Goal: Use online tool/utility: Use online tool/utility

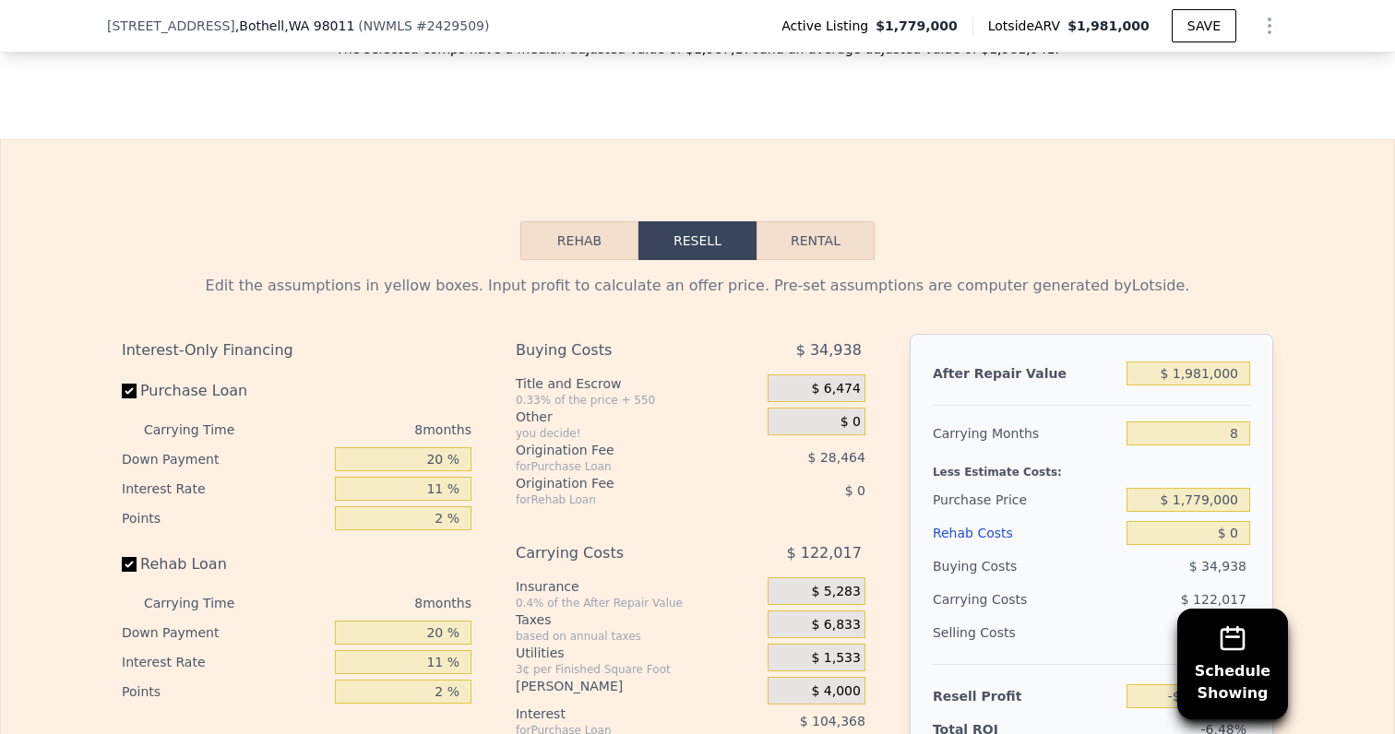
scroll to position [3174, 0]
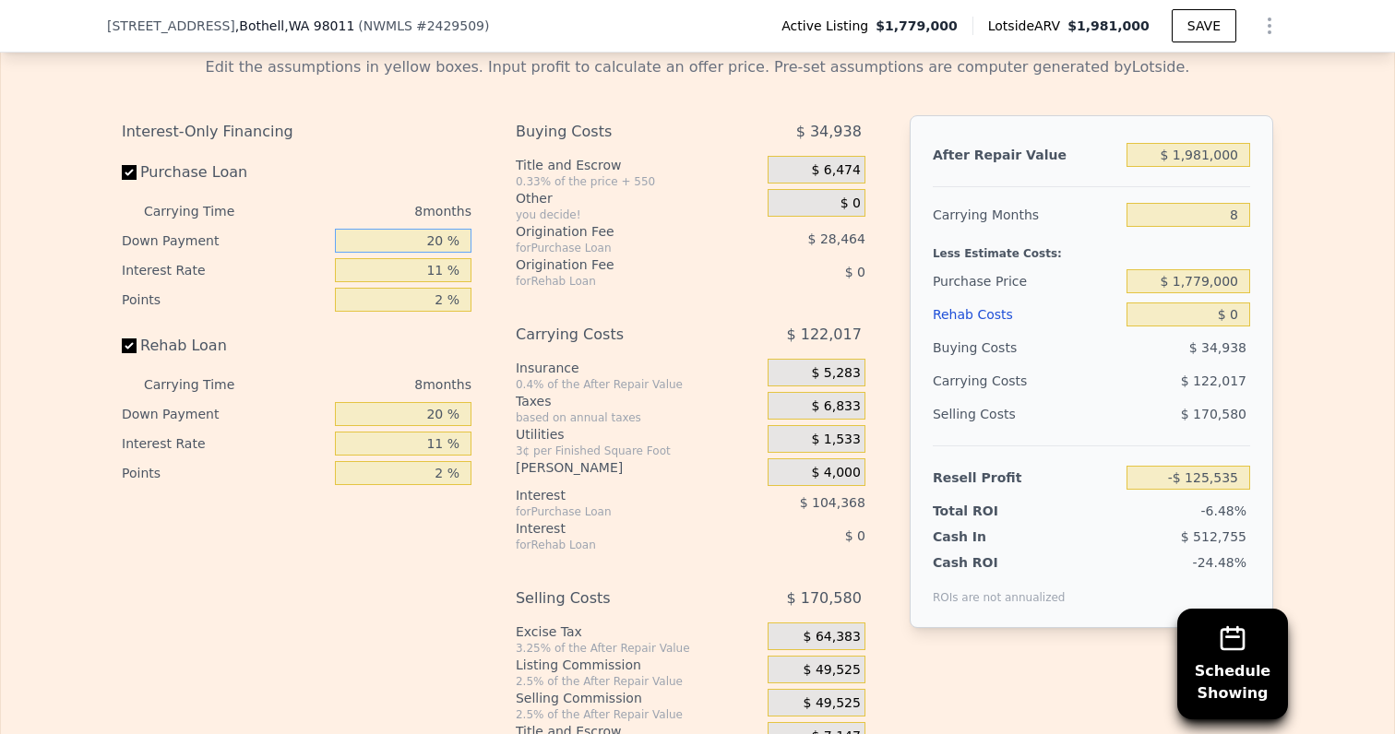
drag, startPoint x: 396, startPoint y: 222, endPoint x: 556, endPoint y: 222, distance: 160.5
click at [556, 222] on div "Interest-Only Financing Purchase Loan Carrying Time 8 months Down Payment 20 % …" at bounding box center [697, 435] width 1151 height 640
type input "10 %"
type input "-$ 142,141"
type input "10 %"
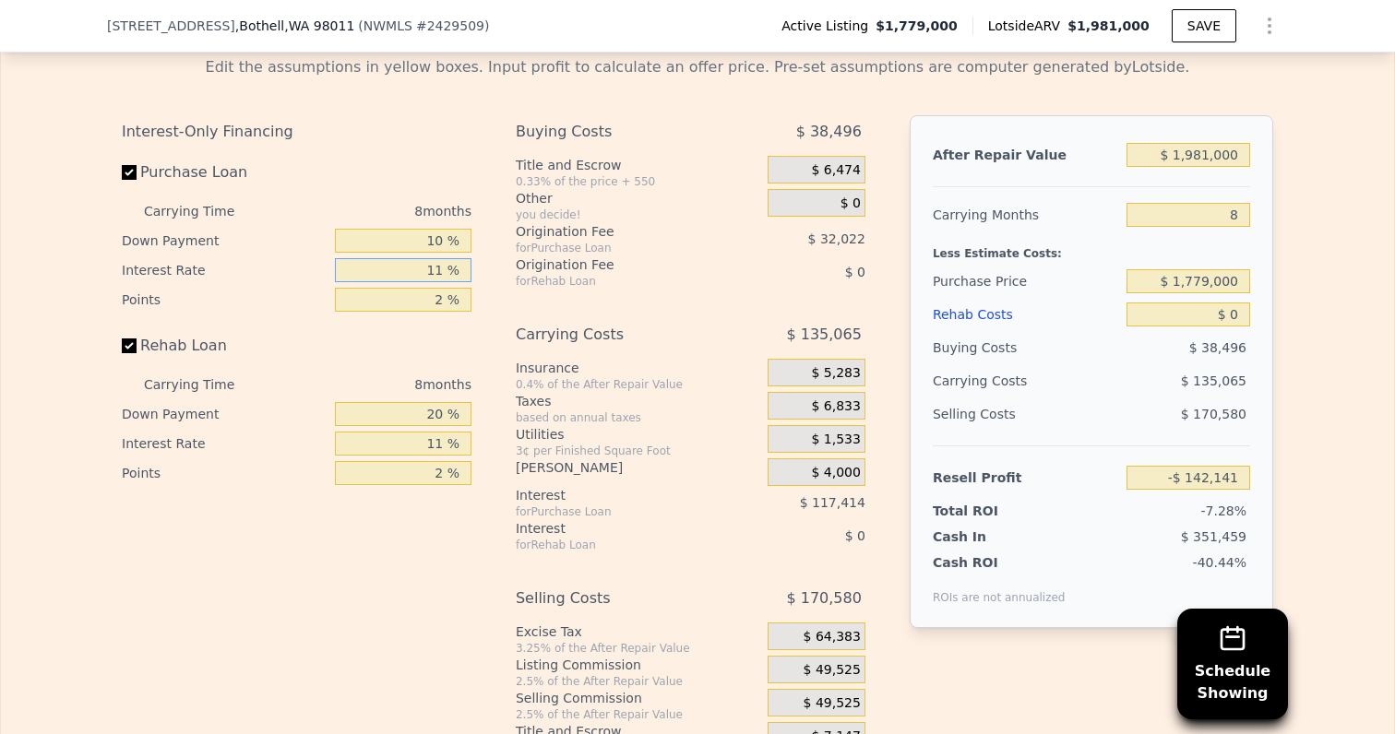
drag, startPoint x: 417, startPoint y: 258, endPoint x: 542, endPoint y: 258, distance: 125.4
click at [542, 258] on div "Interest-Only Financing Purchase Loan Carrying Time 8 months Down Payment 10 % …" at bounding box center [697, 435] width 1151 height 640
type input "10 %"
type input "-$ 131,469"
click at [427, 288] on input "2 %" at bounding box center [403, 300] width 137 height 24
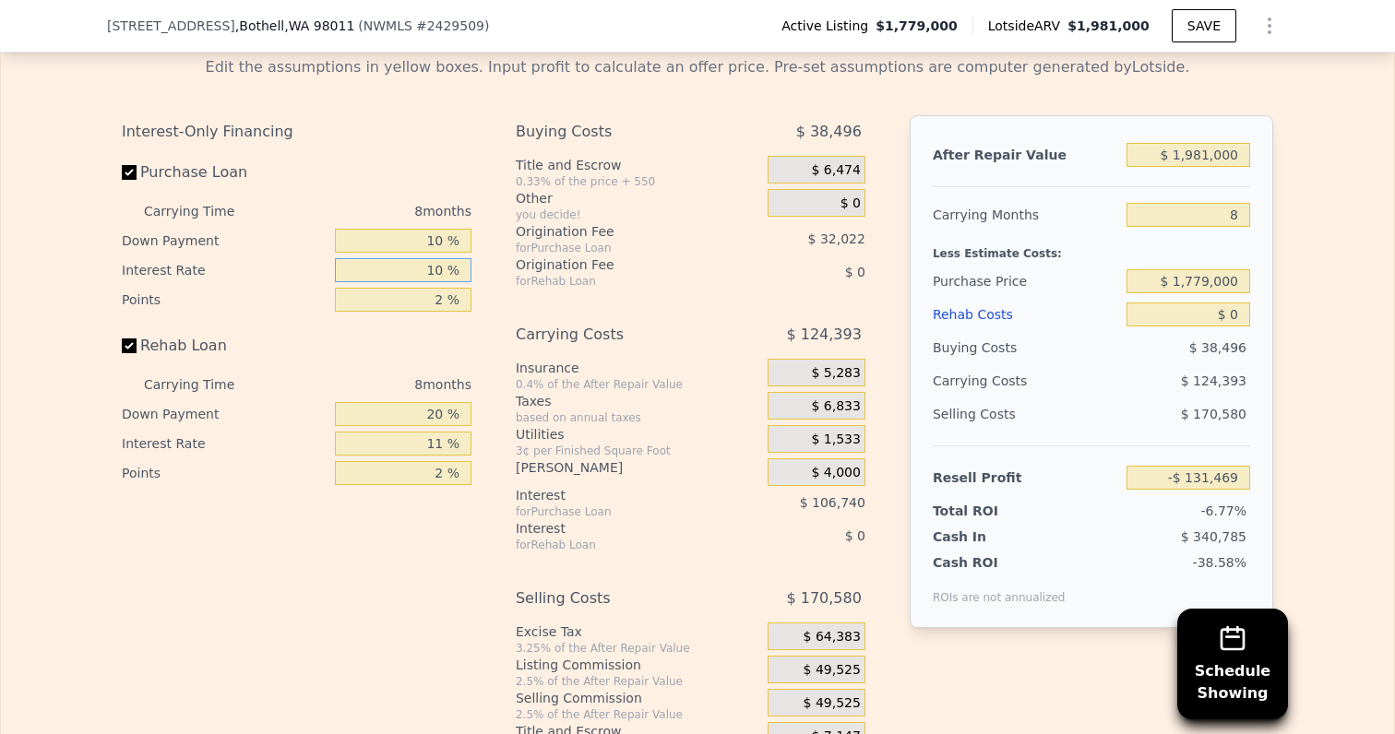
drag, startPoint x: 428, startPoint y: 249, endPoint x: 474, endPoint y: 249, distance: 46.1
click at [474, 249] on div "Interest-Only Financing Purchase Loan Carrying Time 8 months Down Payment 10 % …" at bounding box center [304, 435] width 364 height 640
type input "9 %"
type input "-$ 120,789"
type input "9.5 %"
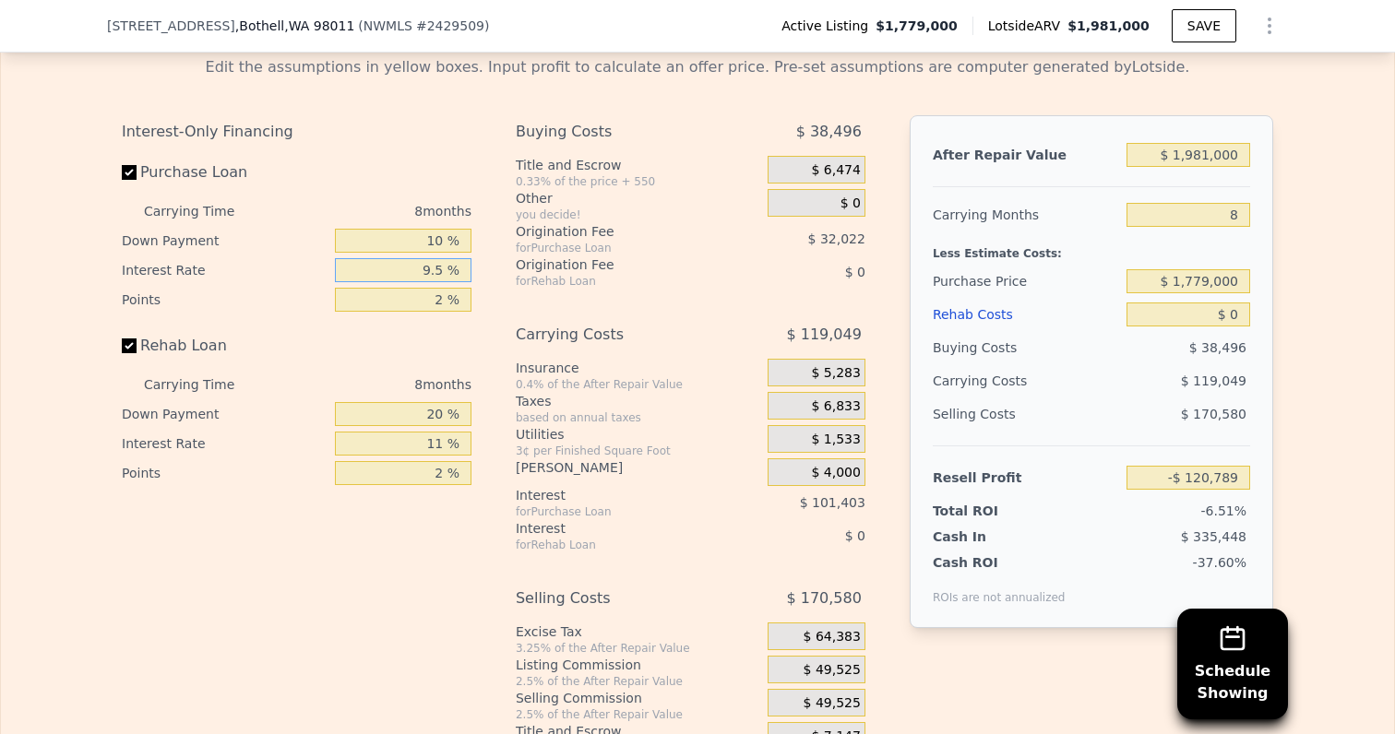
type input "-$ 126,125"
type input "9.5 %"
drag, startPoint x: 430, startPoint y: 278, endPoint x: 488, endPoint y: 278, distance: 58.1
click at [487, 278] on div "Interest-Only Financing Purchase Loan Carrying Time 8 months Down Payment 10 % …" at bounding box center [697, 435] width 1151 height 640
type input "1 %"
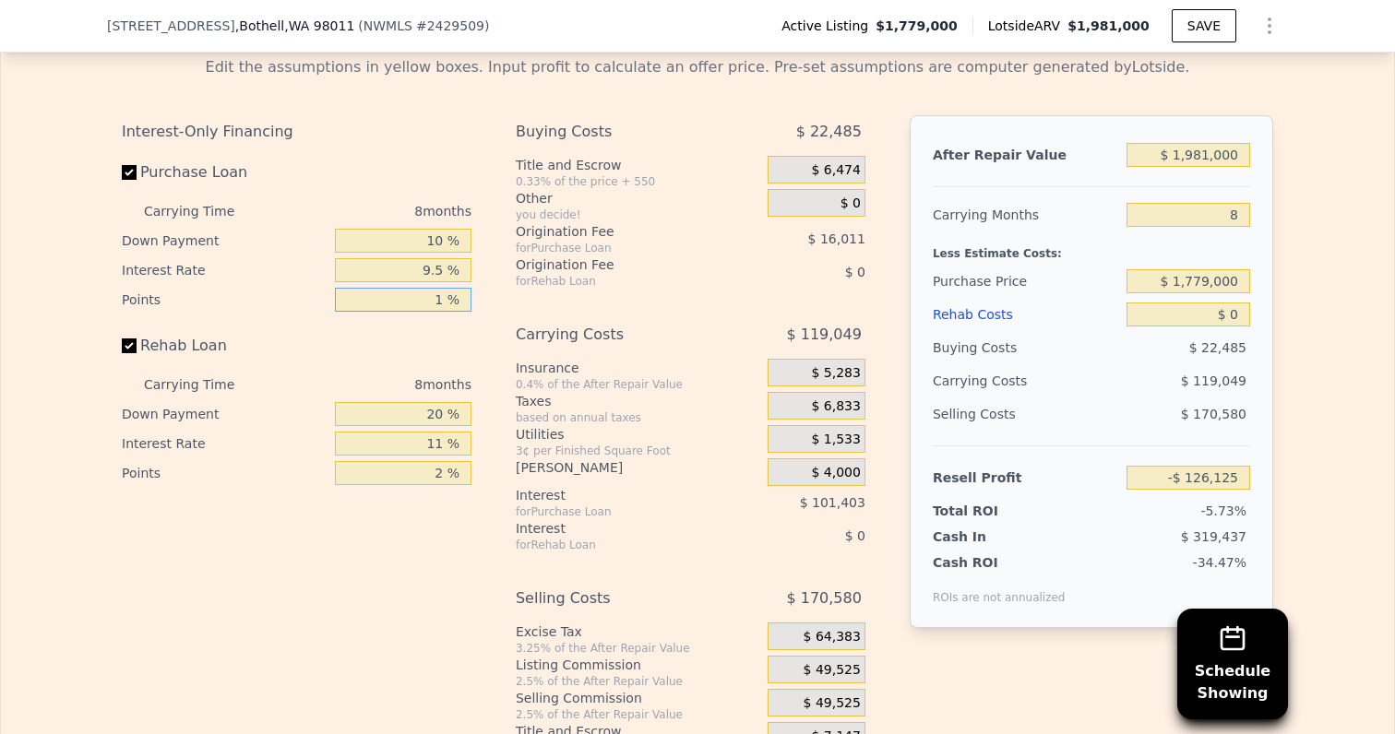
type input "-$ 110,114"
type input "1.5 %"
type input "-$ 118,120"
type input "1.5 %"
drag, startPoint x: 404, startPoint y: 393, endPoint x: 487, endPoint y: 393, distance: 83.0
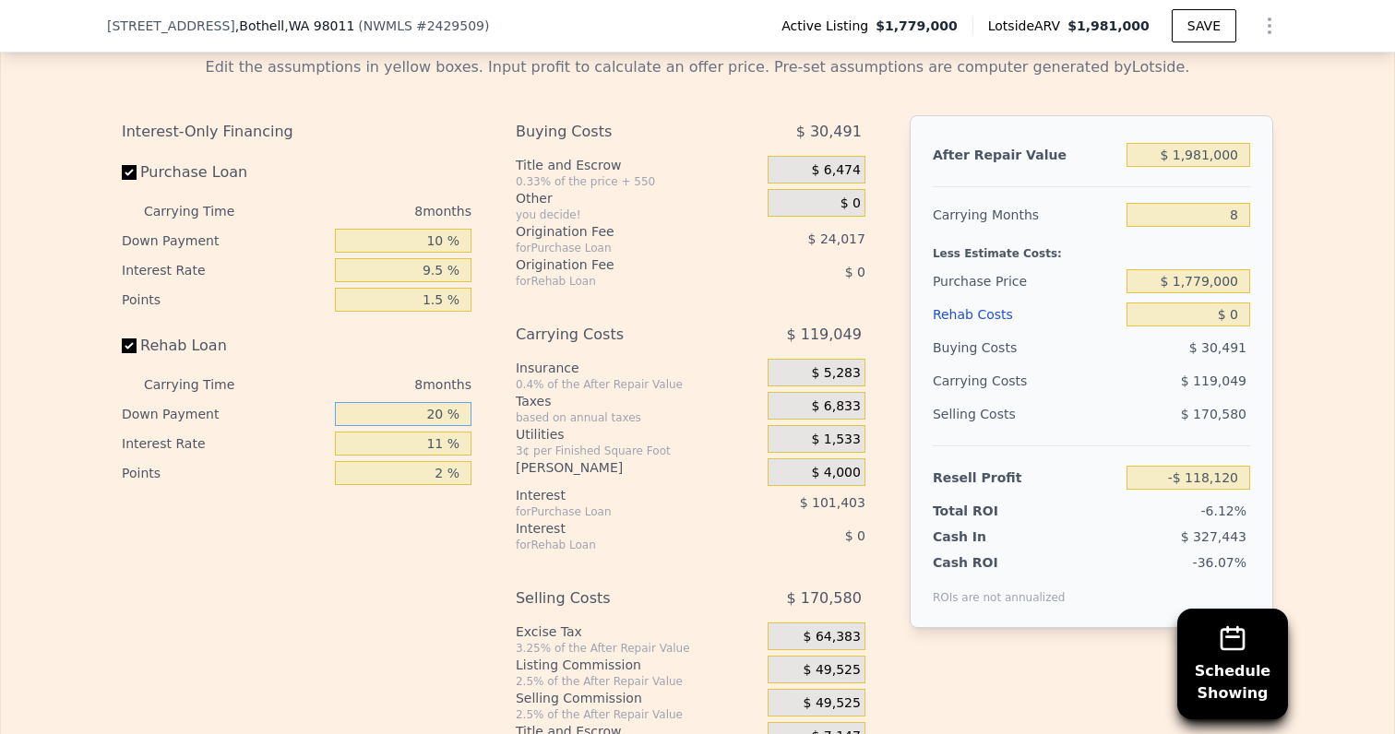
click at [487, 393] on div "Interest-Only Financing Purchase Loan Carrying Time 8 months Down Payment 10 % …" at bounding box center [697, 435] width 1151 height 640
type input "10 %"
drag, startPoint x: 418, startPoint y: 424, endPoint x: 535, endPoint y: 399, distance: 119.8
click at [535, 399] on div "Interest-Only Financing Purchase Loan Carrying Time 8 months Down Payment 10 % …" at bounding box center [697, 435] width 1151 height 640
drag, startPoint x: 410, startPoint y: 429, endPoint x: 470, endPoint y: 430, distance: 60.9
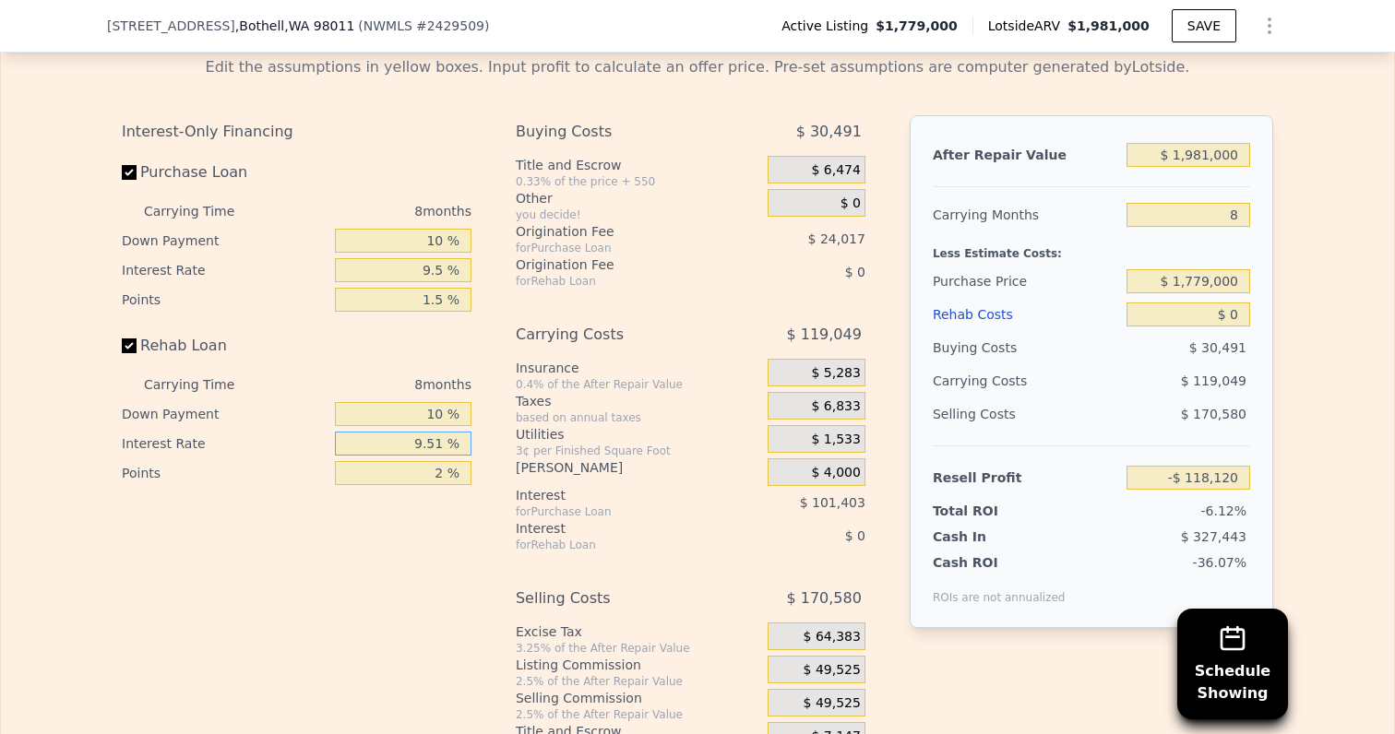
click at [470, 432] on input "9.51 %" at bounding box center [403, 444] width 137 height 24
type input "9.5 %"
drag, startPoint x: 431, startPoint y: 456, endPoint x: 459, endPoint y: 456, distance: 28.6
click at [459, 461] on input "2 %" at bounding box center [403, 473] width 137 height 24
type input "1.5 %"
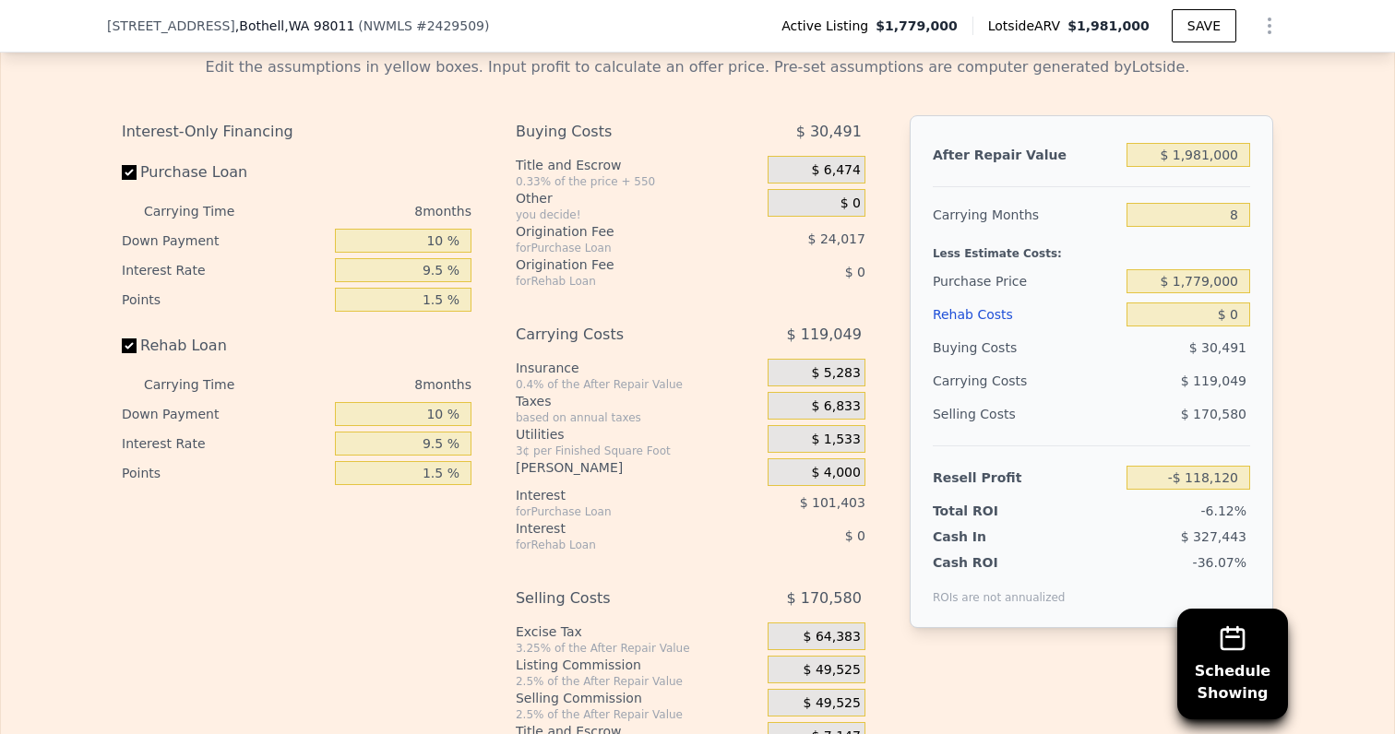
click at [393, 536] on div "Interest-Only Financing Purchase Loan Carrying Time 8 months Down Payment 10 % …" at bounding box center [304, 435] width 364 height 640
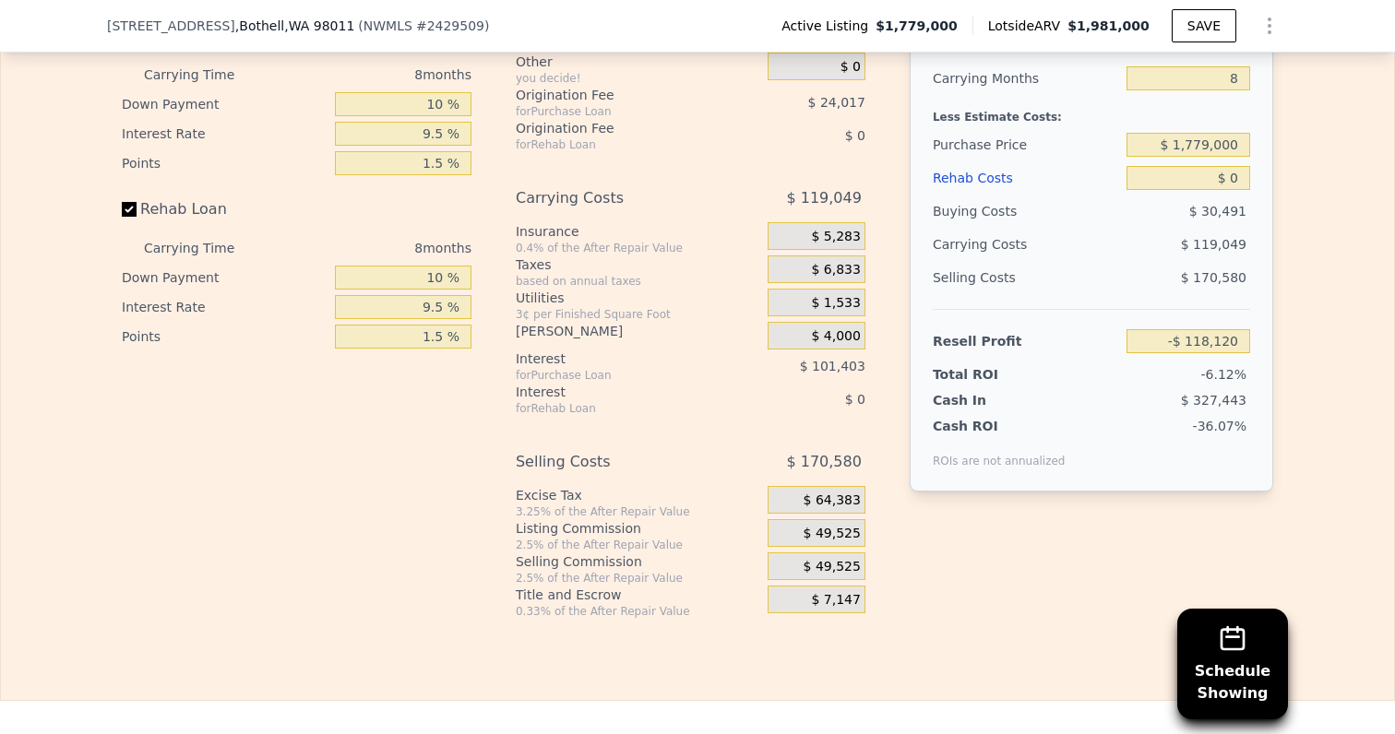
scroll to position [3309, 0]
click at [824, 527] on span "$ 49,525" at bounding box center [831, 535] width 57 height 17
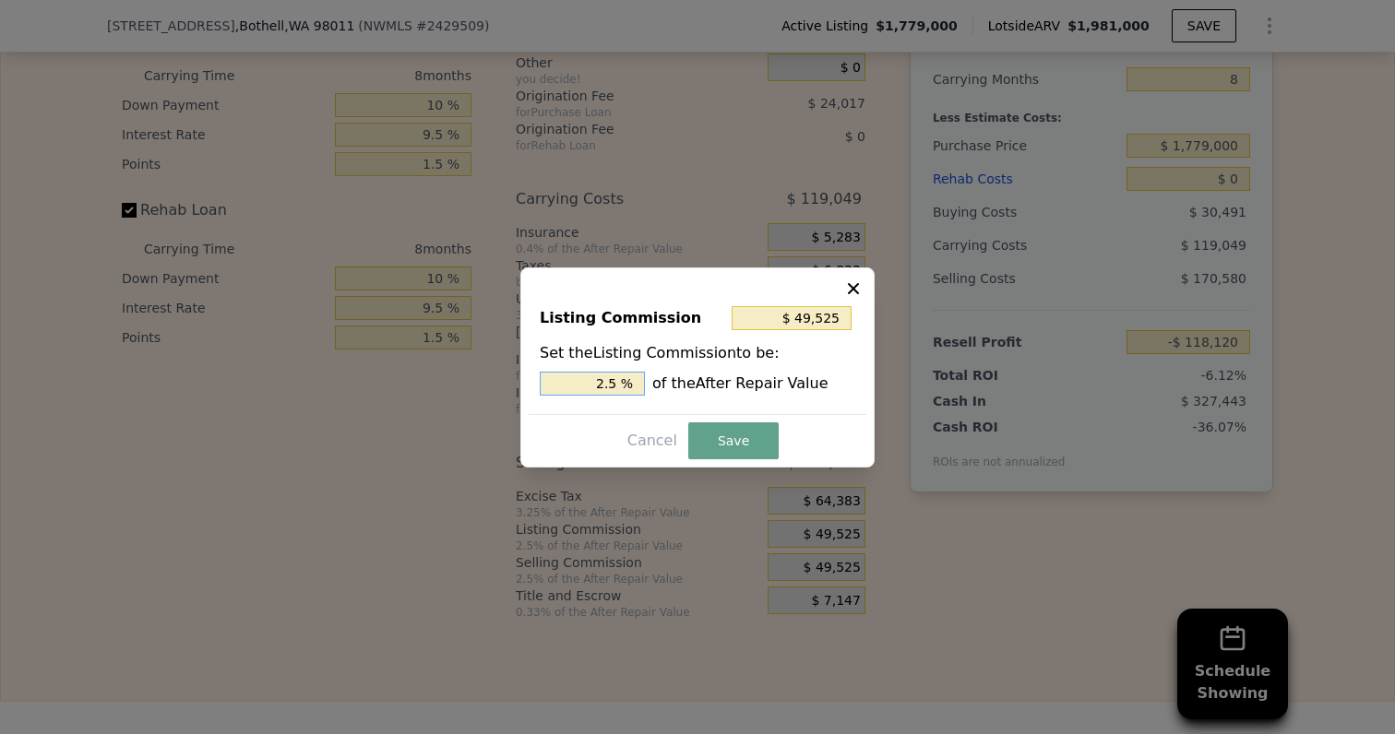
drag, startPoint x: 590, startPoint y: 386, endPoint x: 647, endPoint y: 386, distance: 57.2
click at [647, 386] on div "2.5 % of the After Repair Value" at bounding box center [697, 384] width 315 height 24
type input "$ 19,810"
type input "1. %"
type input "$ 29,715"
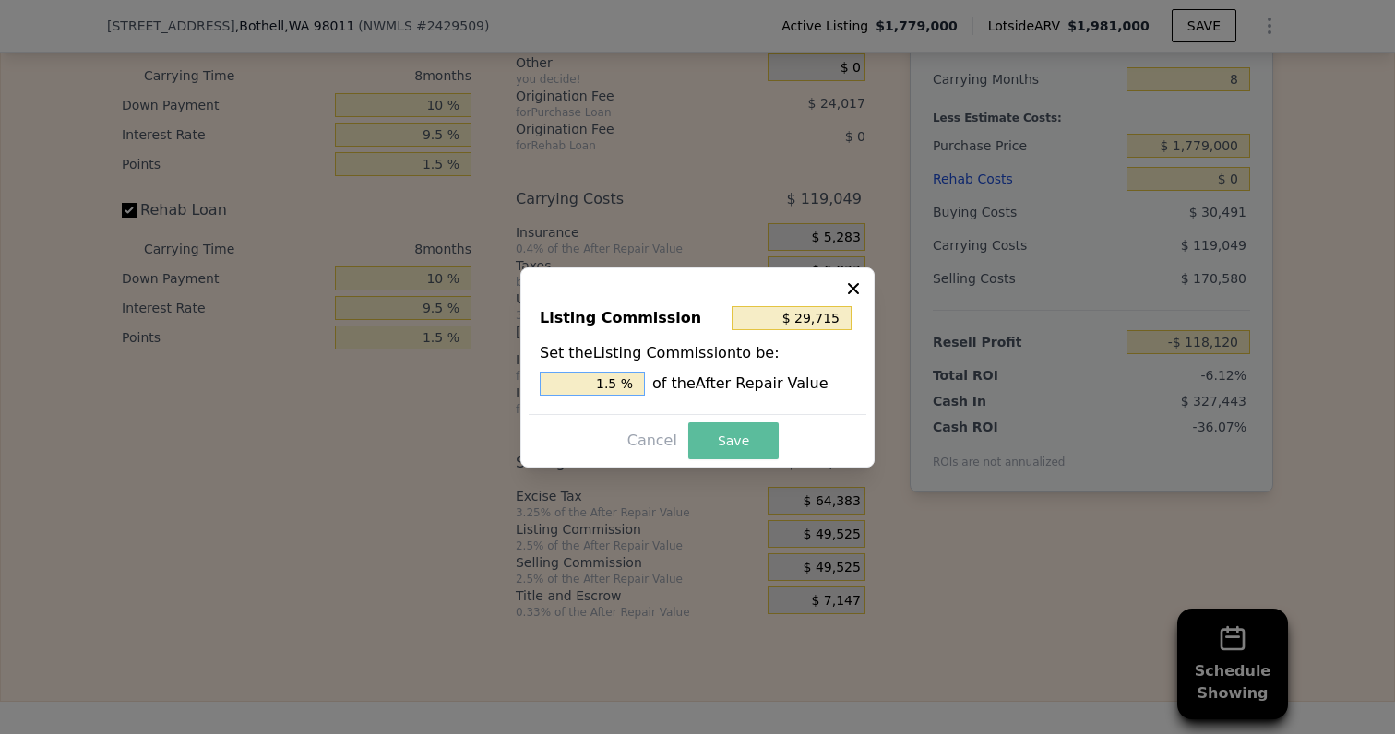
type input "1.5 %"
click at [715, 430] on button "Save" at bounding box center [733, 440] width 90 height 37
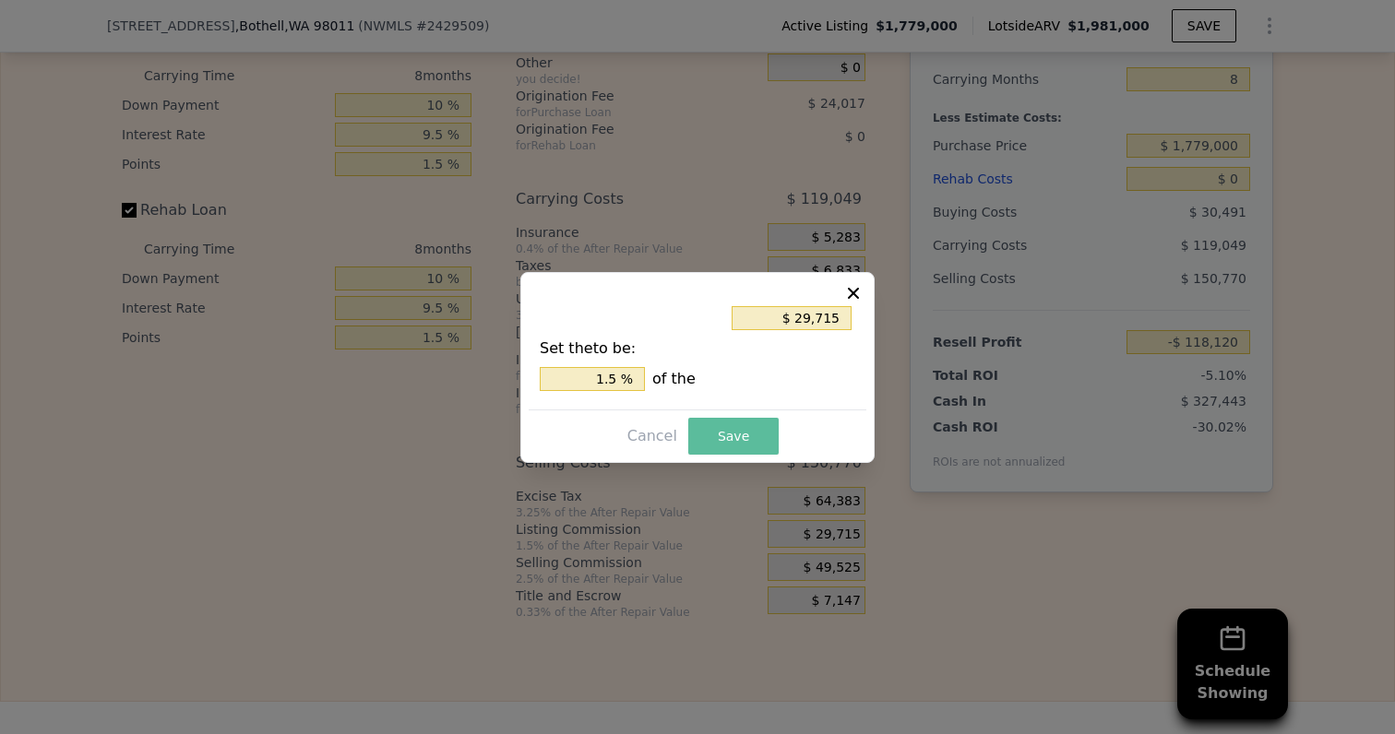
type input "-$ 98,310"
